Goal: Task Accomplishment & Management: Use online tool/utility

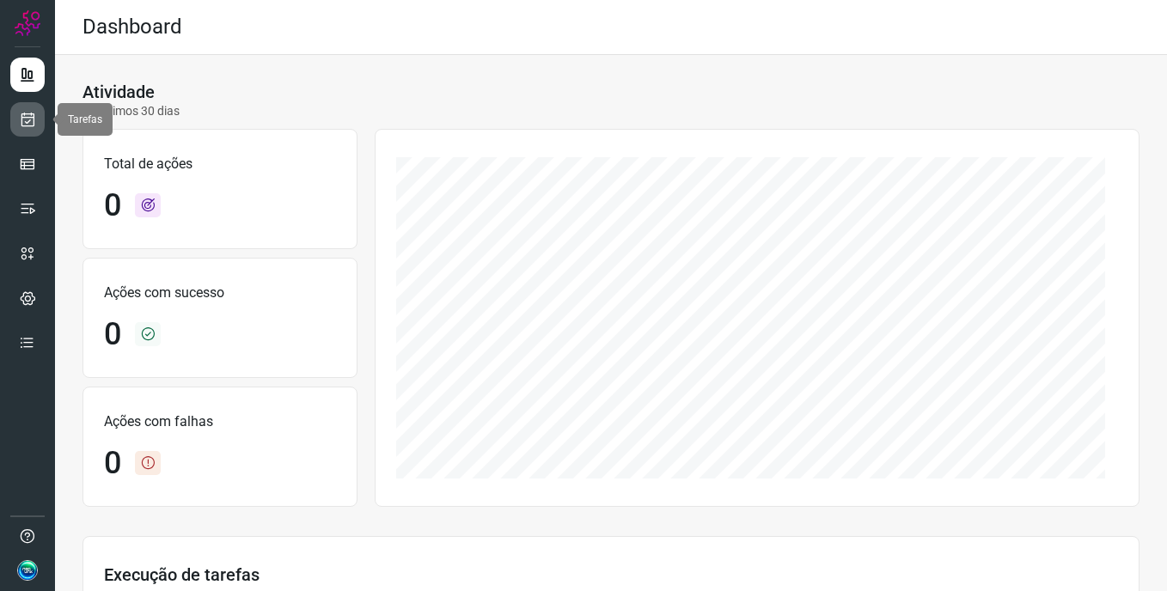
click at [21, 130] on link at bounding box center [27, 119] width 34 height 34
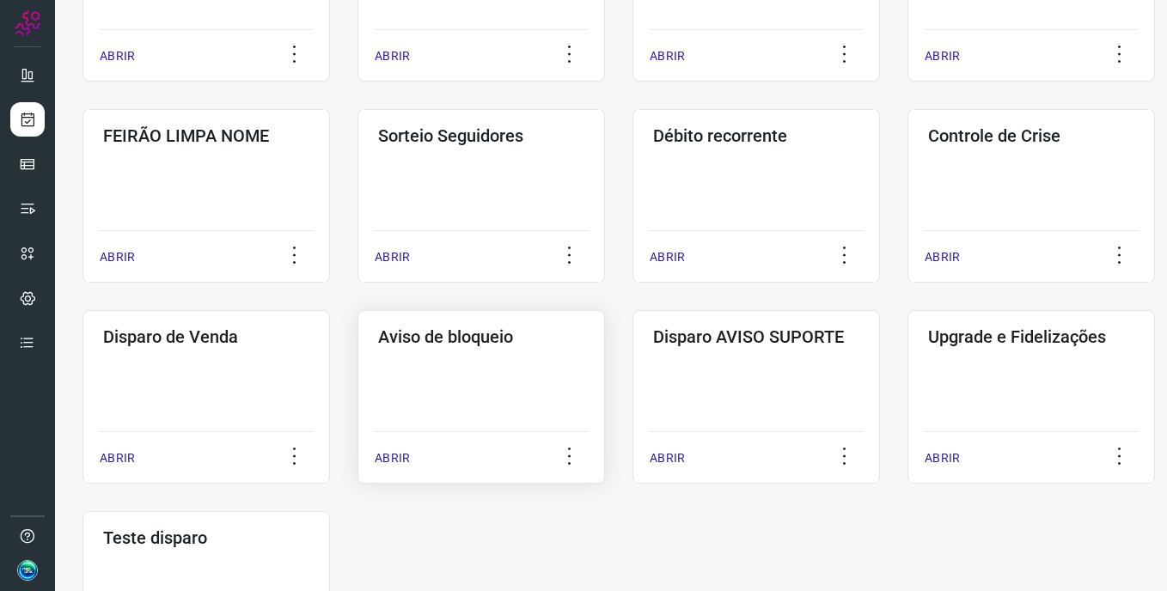
click at [465, 379] on div "Aviso de bloqueio ABRIR" at bounding box center [482, 397] width 248 height 174
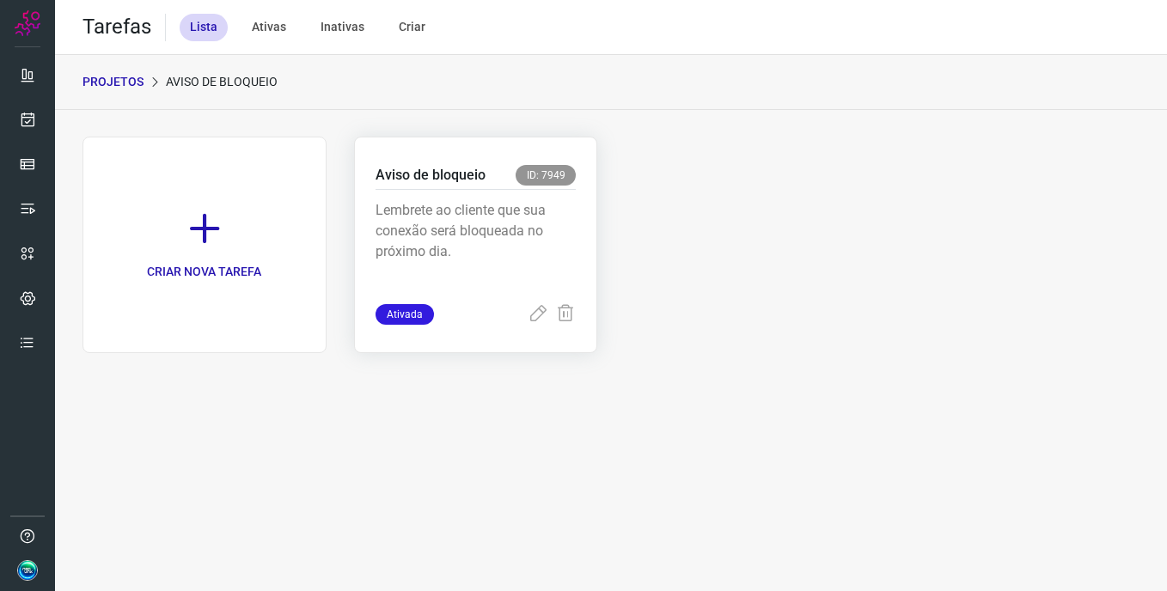
click at [504, 233] on p "Lembrete ao cliente que sua conexão será bloqueada no próximo dia." at bounding box center [476, 243] width 201 height 86
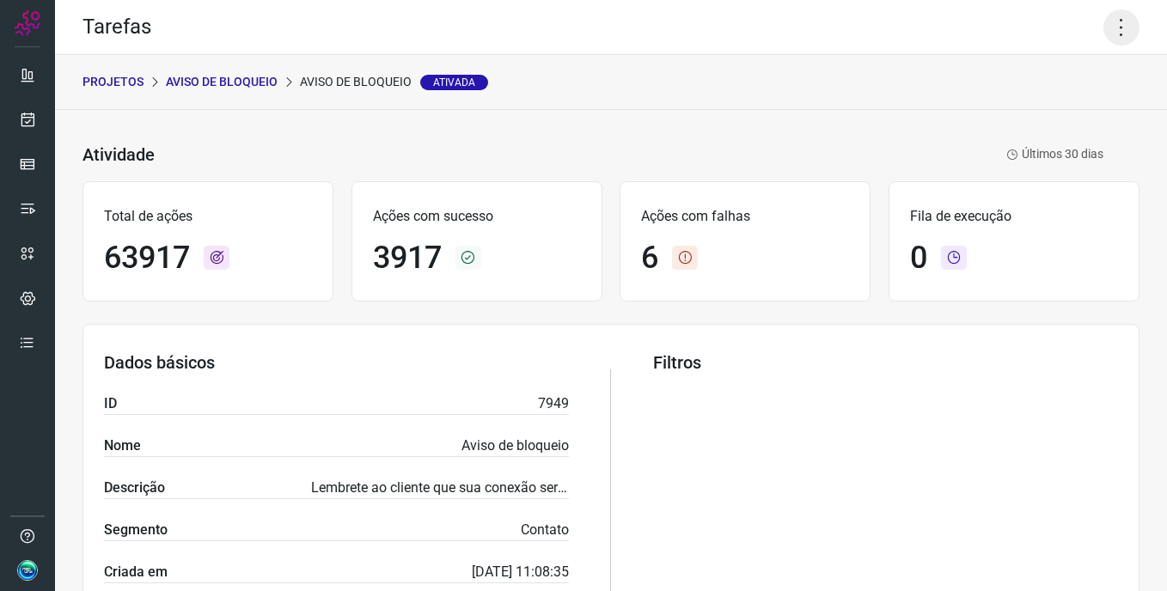
click at [1109, 38] on icon at bounding box center [1122, 27] width 36 height 36
click at [1071, 97] on ul "Editar Executar Remover Desativar tarefa" at bounding box center [1047, 128] width 156 height 143
click at [1079, 110] on li "Executar" at bounding box center [1047, 113] width 156 height 28
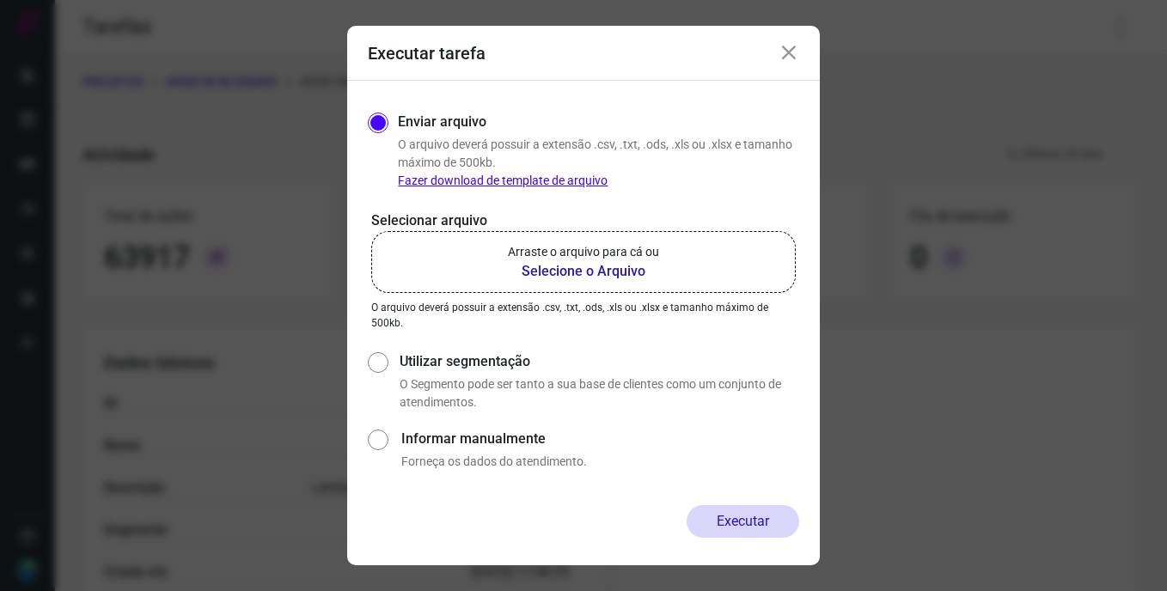
click at [594, 257] on p "Arraste o arquivo para cá ou" at bounding box center [583, 252] width 151 height 18
click at [0, 0] on input "Arraste o arquivo para cá ou Selecione o Arquivo" at bounding box center [0, 0] width 0 height 0
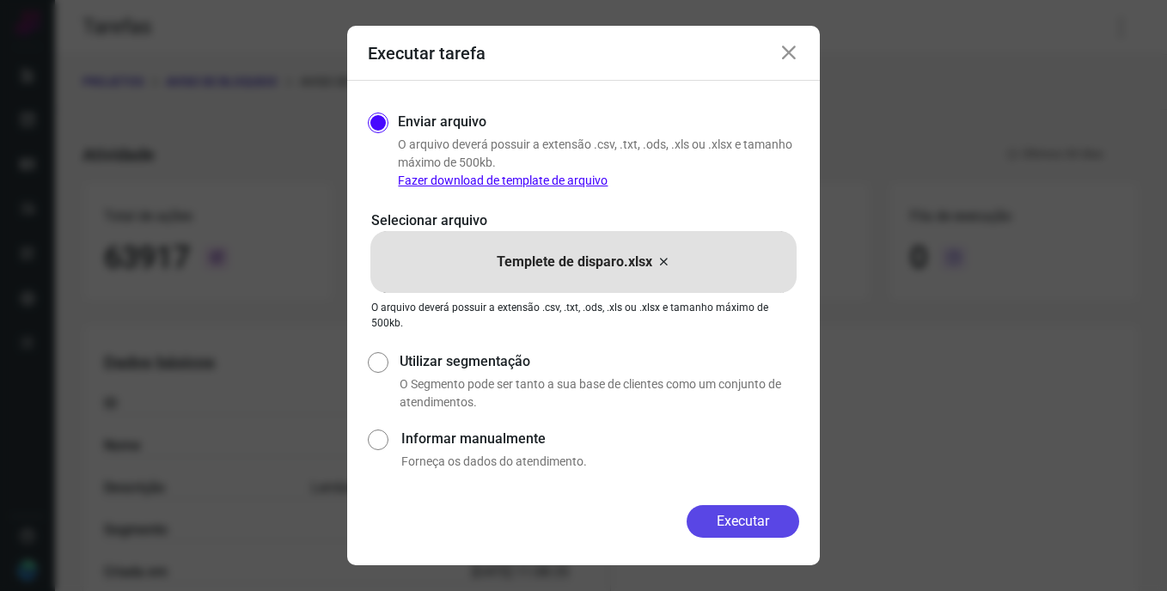
click at [754, 517] on button "Executar" at bounding box center [743, 521] width 113 height 33
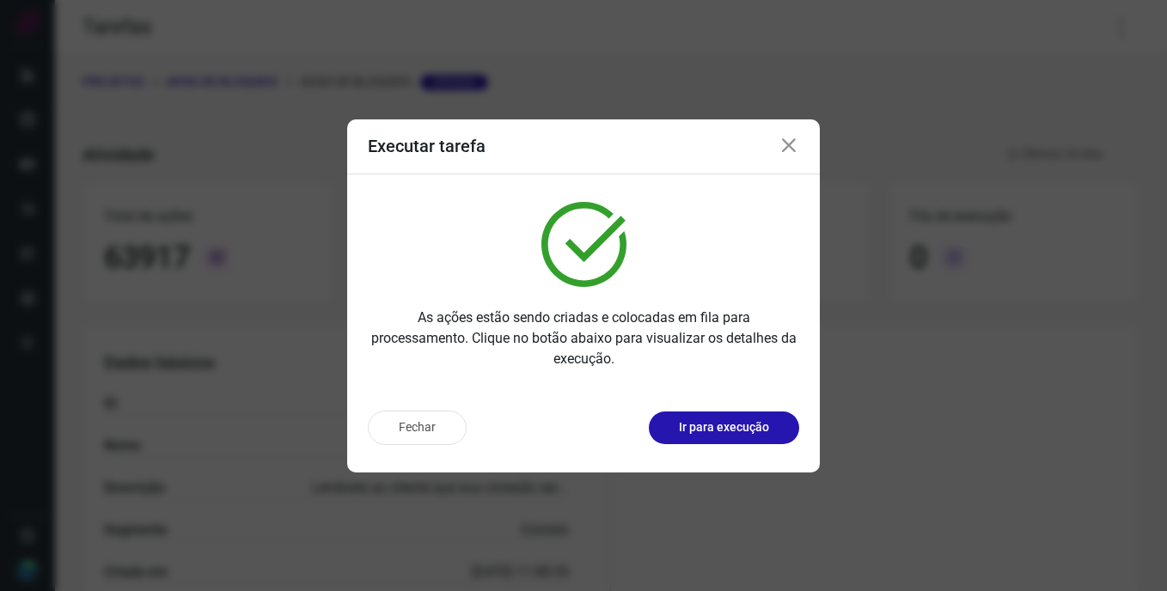
drag, startPoint x: 753, startPoint y: 407, endPoint x: 744, endPoint y: 434, distance: 28.0
click at [752, 412] on div "Fechar Ir para execução" at bounding box center [583, 435] width 473 height 76
click at [744, 433] on p "Ir para execução" at bounding box center [724, 428] width 90 height 18
